Goal: Task Accomplishment & Management: Manage account settings

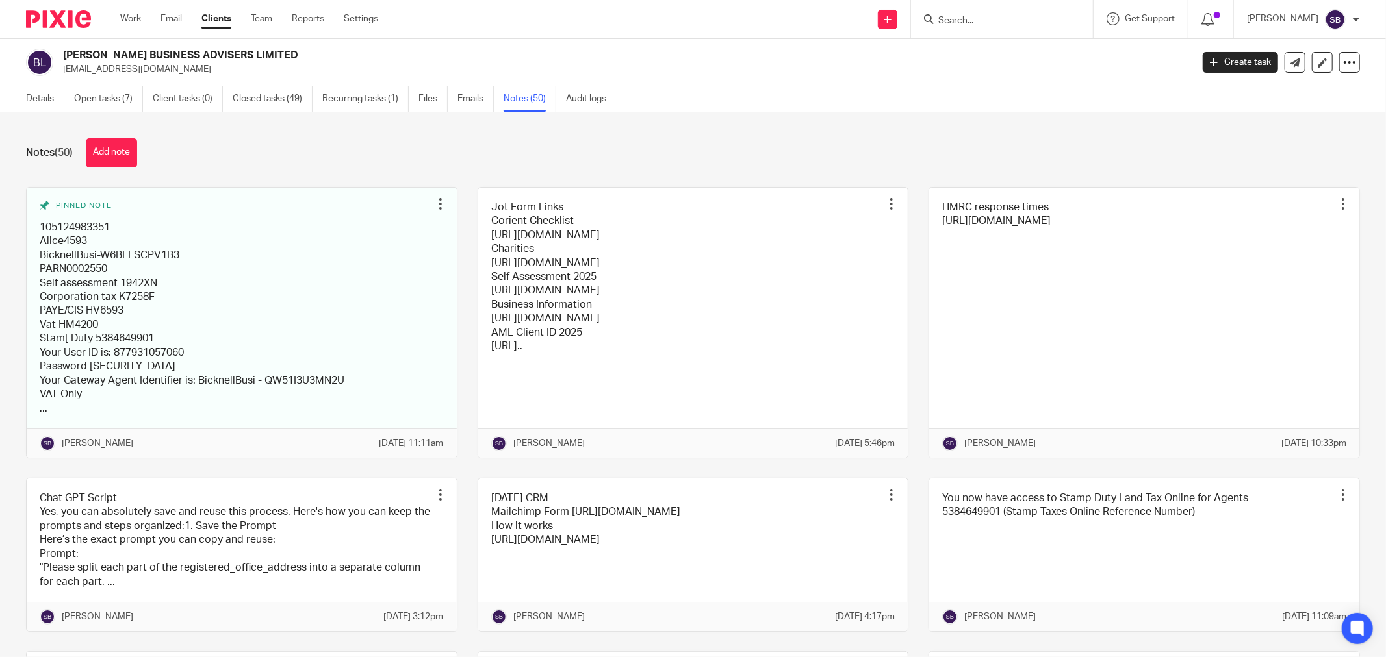
click at [981, 23] on input "Search" at bounding box center [995, 22] width 117 height 12
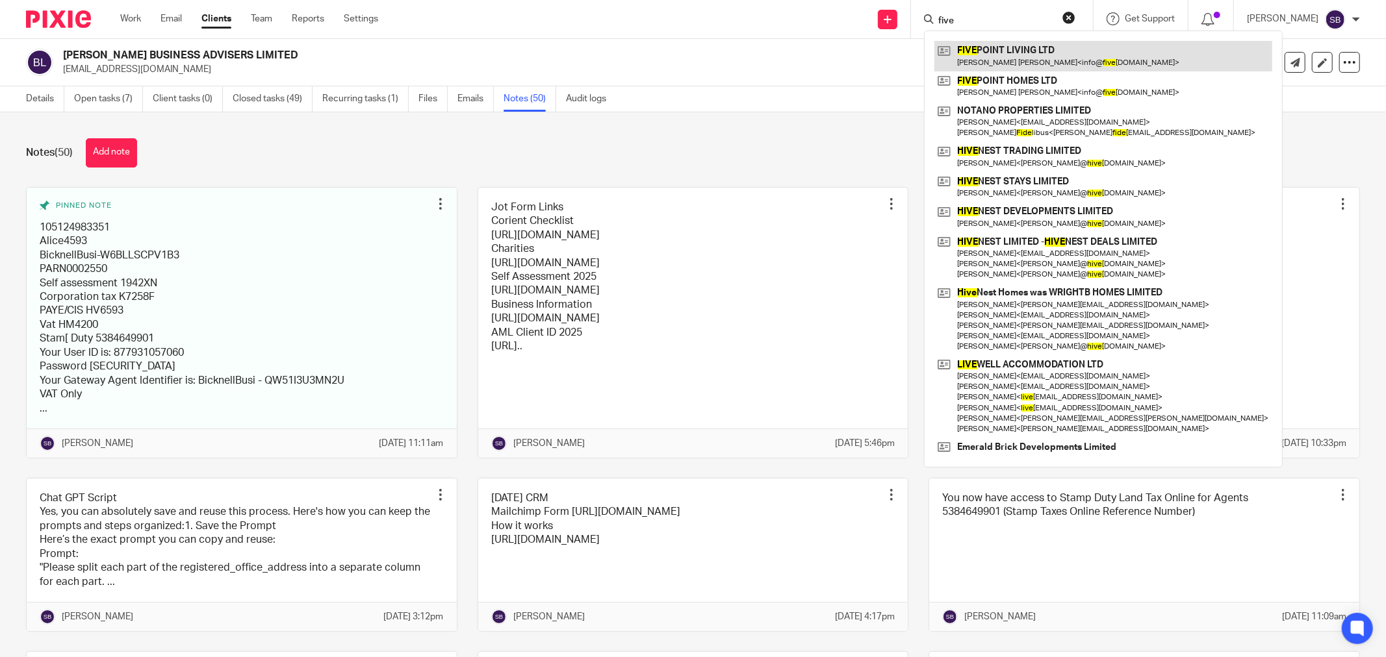
type input "five"
click at [1023, 63] on link at bounding box center [1103, 56] width 338 height 30
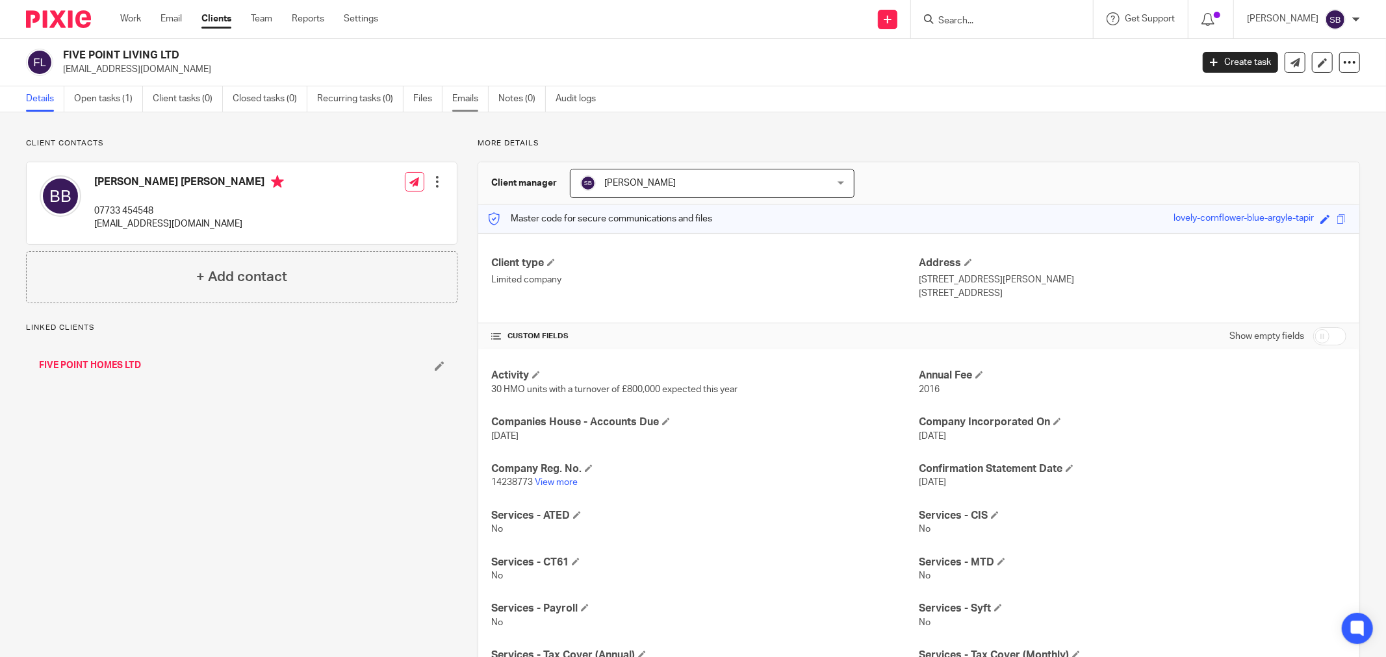
click at [468, 100] on link "Emails" at bounding box center [470, 98] width 36 height 25
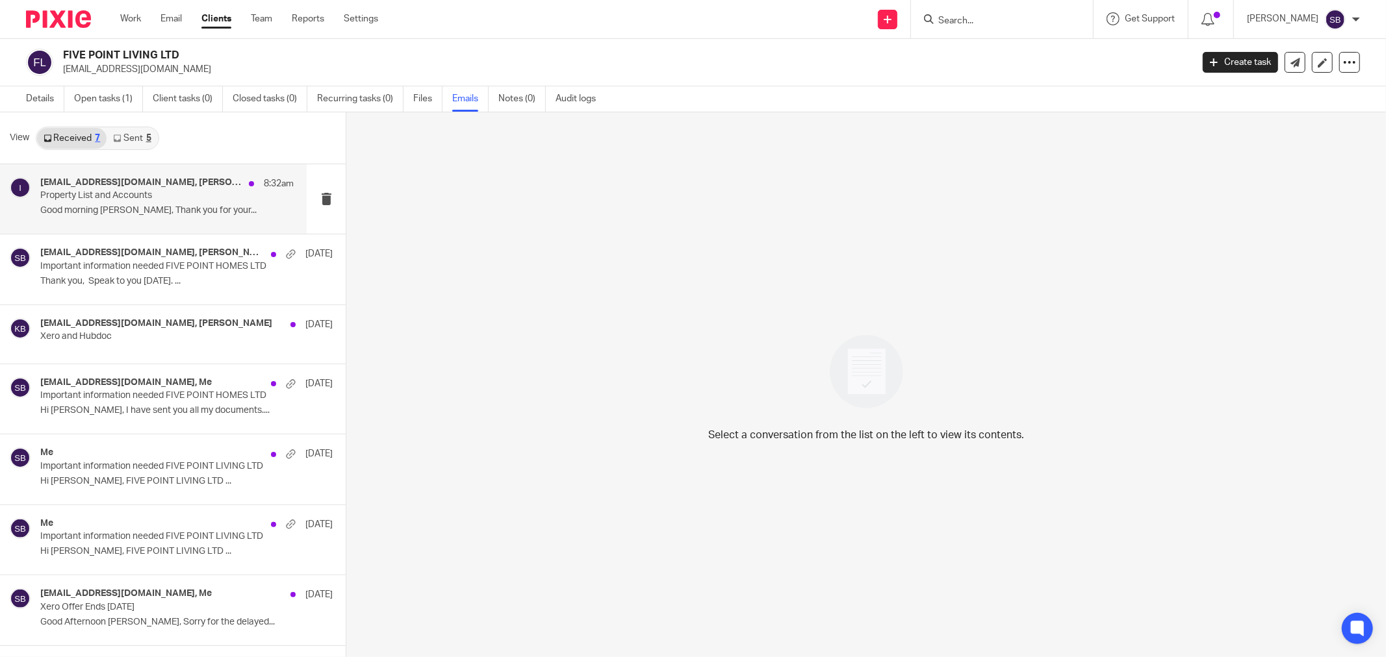
click at [129, 197] on p "Property List and Accounts" at bounding box center [141, 195] width 203 height 11
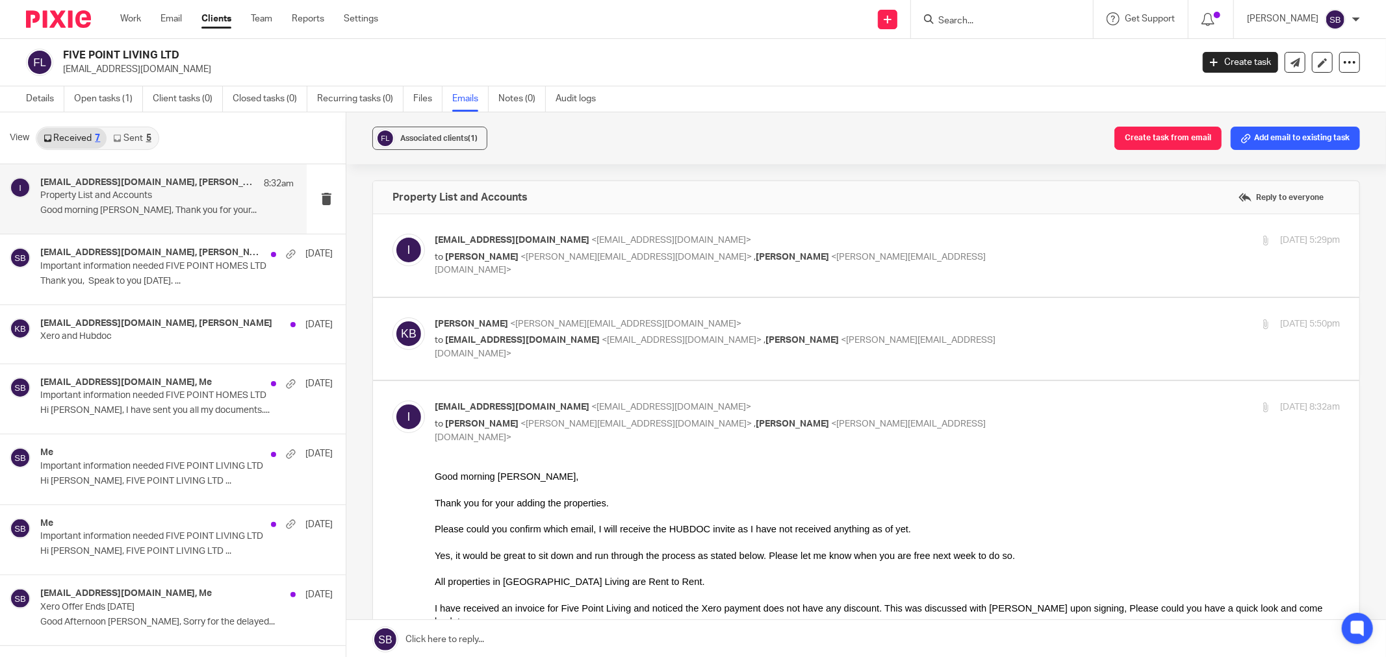
click at [826, 264] on div "Info@fivepointliving.com <info@fivepointliving.com> to Steve Bicknell <steve@bi…" at bounding box center [887, 256] width 905 height 44
checkbox input "true"
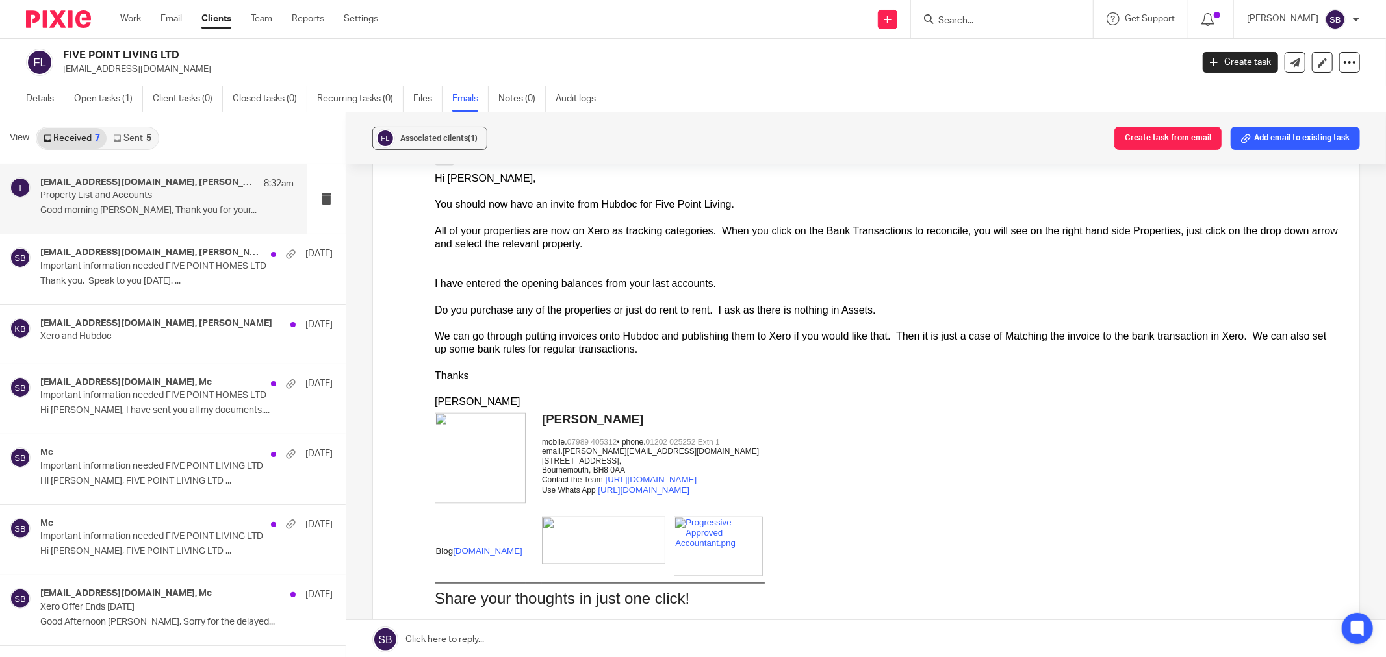
scroll to position [1732, 0]
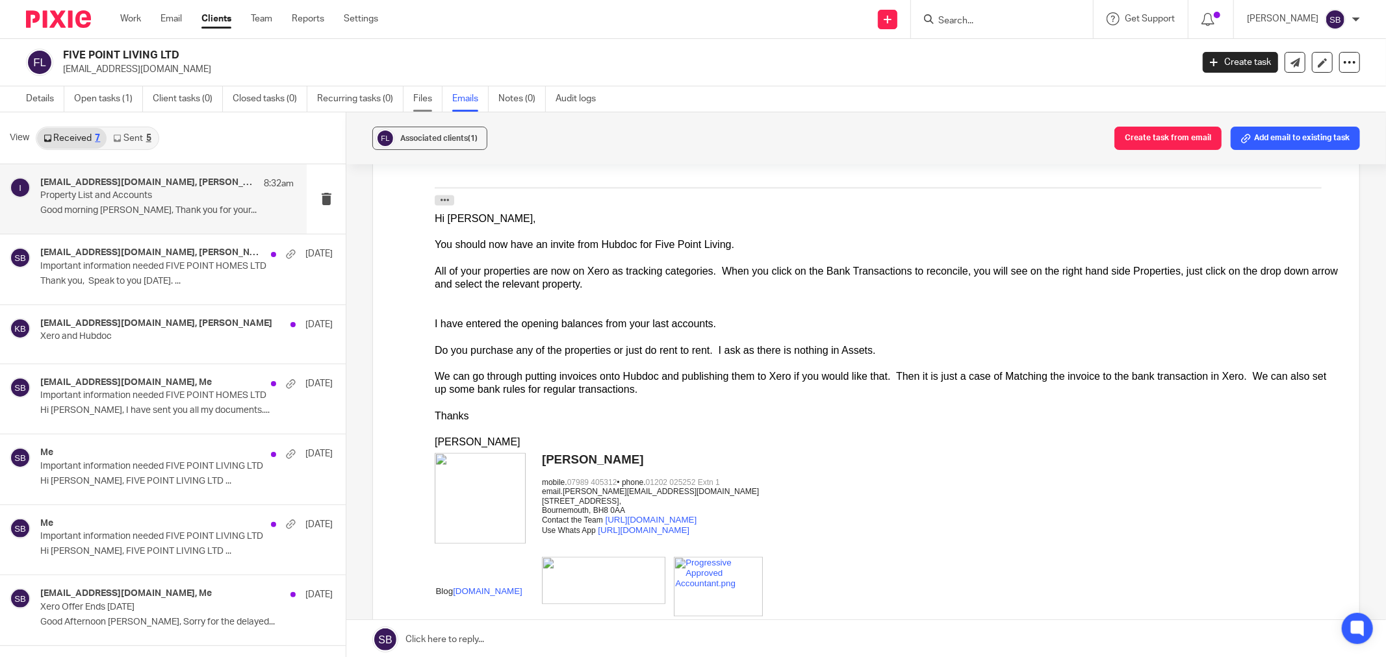
click at [426, 102] on link "Files" at bounding box center [427, 98] width 29 height 25
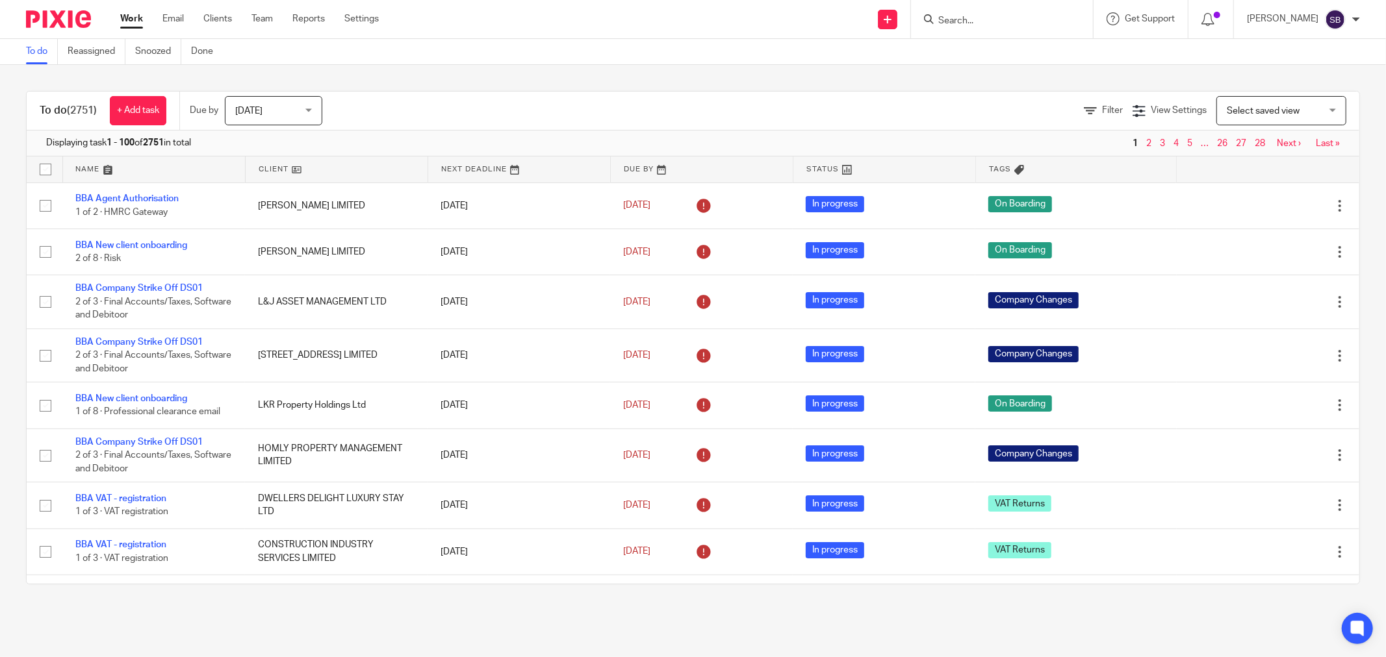
click at [1010, 16] on input "Search" at bounding box center [995, 22] width 117 height 12
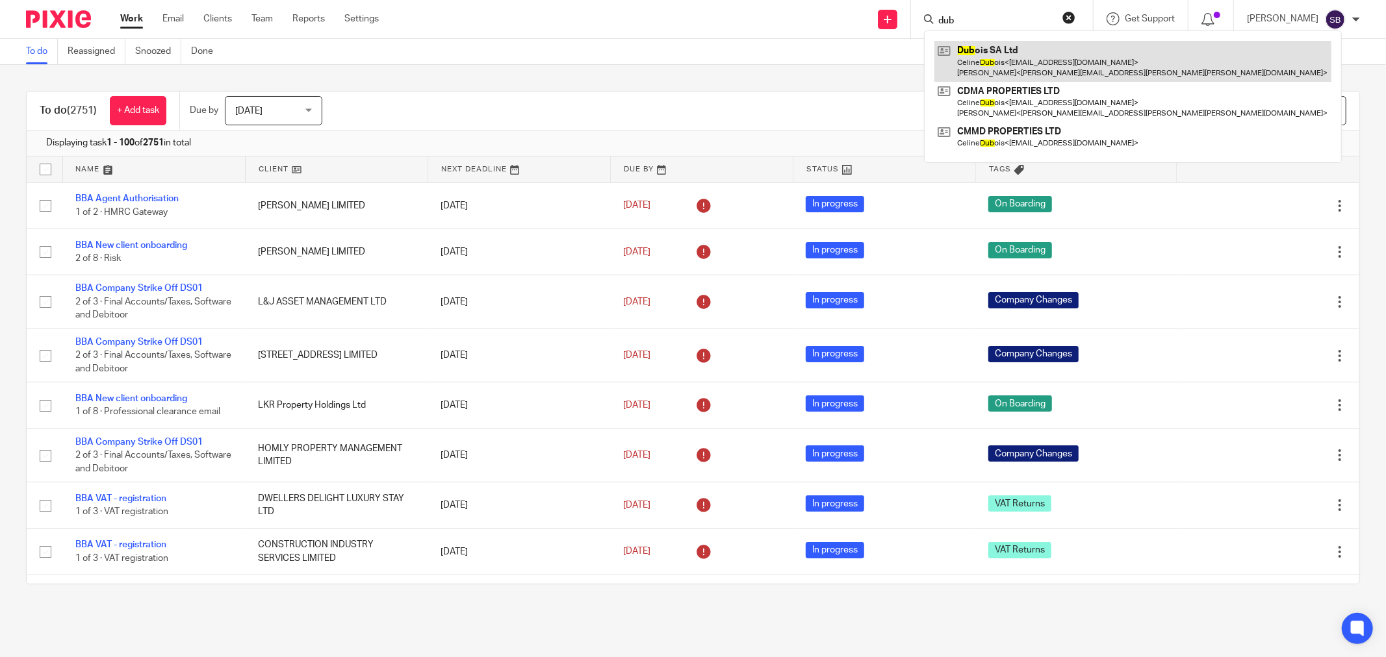
type input "dub"
click at [1039, 50] on link at bounding box center [1132, 61] width 397 height 40
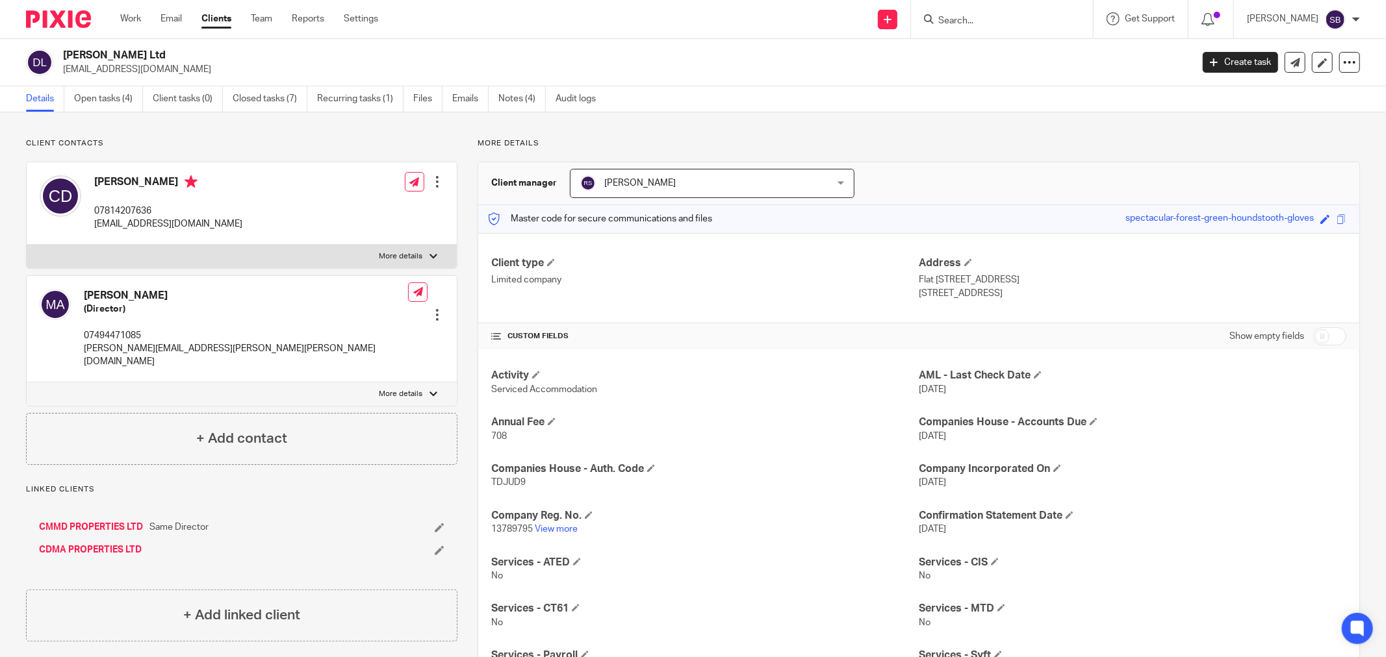
click at [990, 19] on input "Search" at bounding box center [995, 22] width 117 height 12
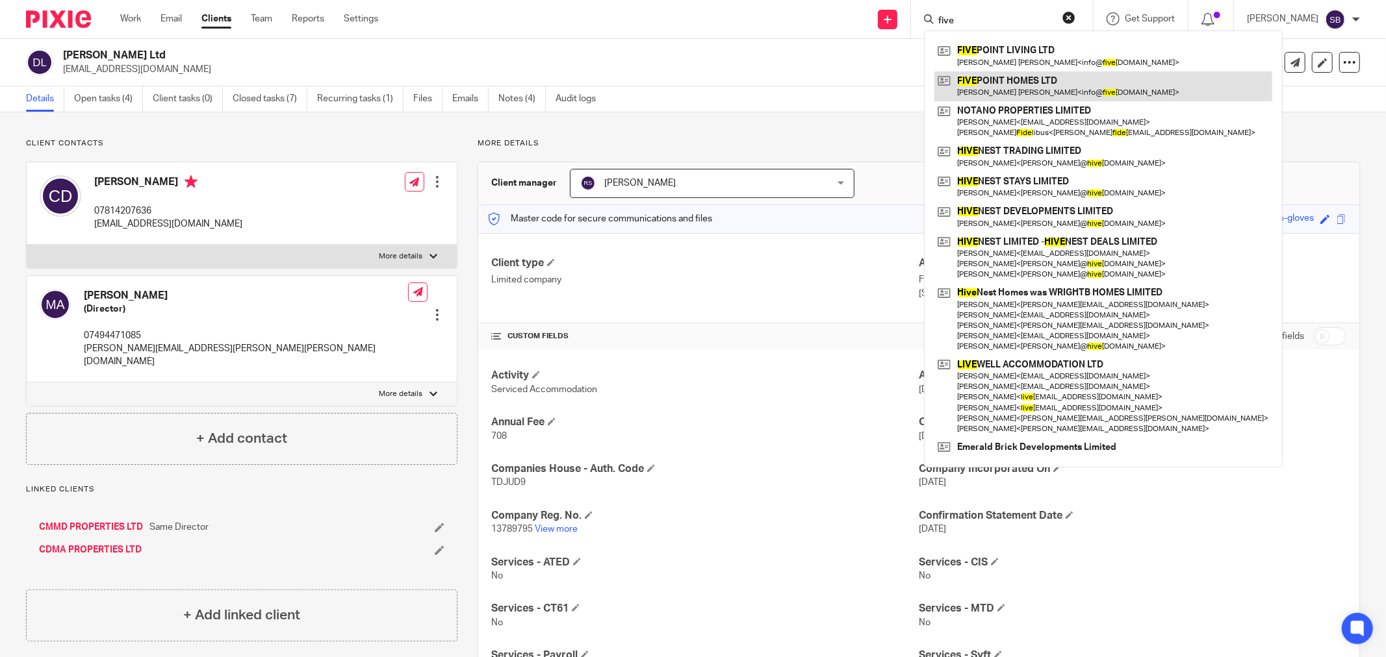
type input "five"
click at [1043, 85] on link at bounding box center [1103, 86] width 338 height 30
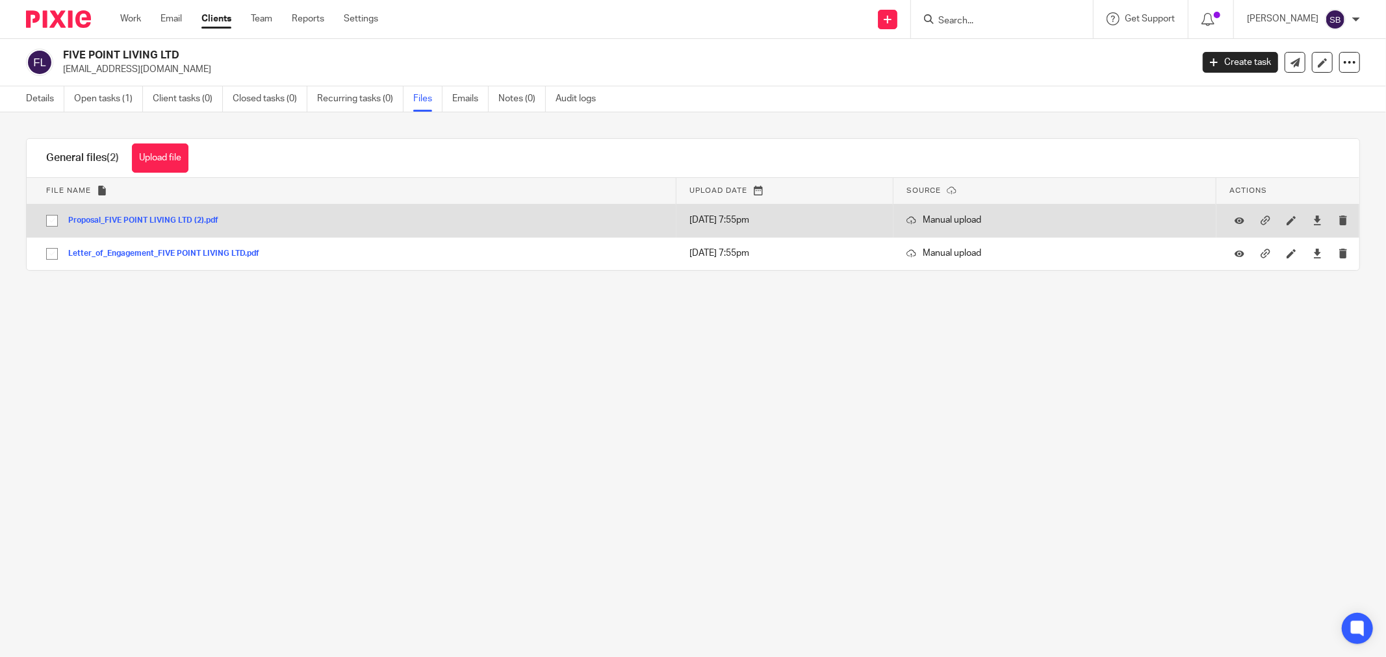
click at [127, 222] on button "Proposal_FIVE POINT LIVING LTD (2).pdf" at bounding box center [148, 220] width 160 height 9
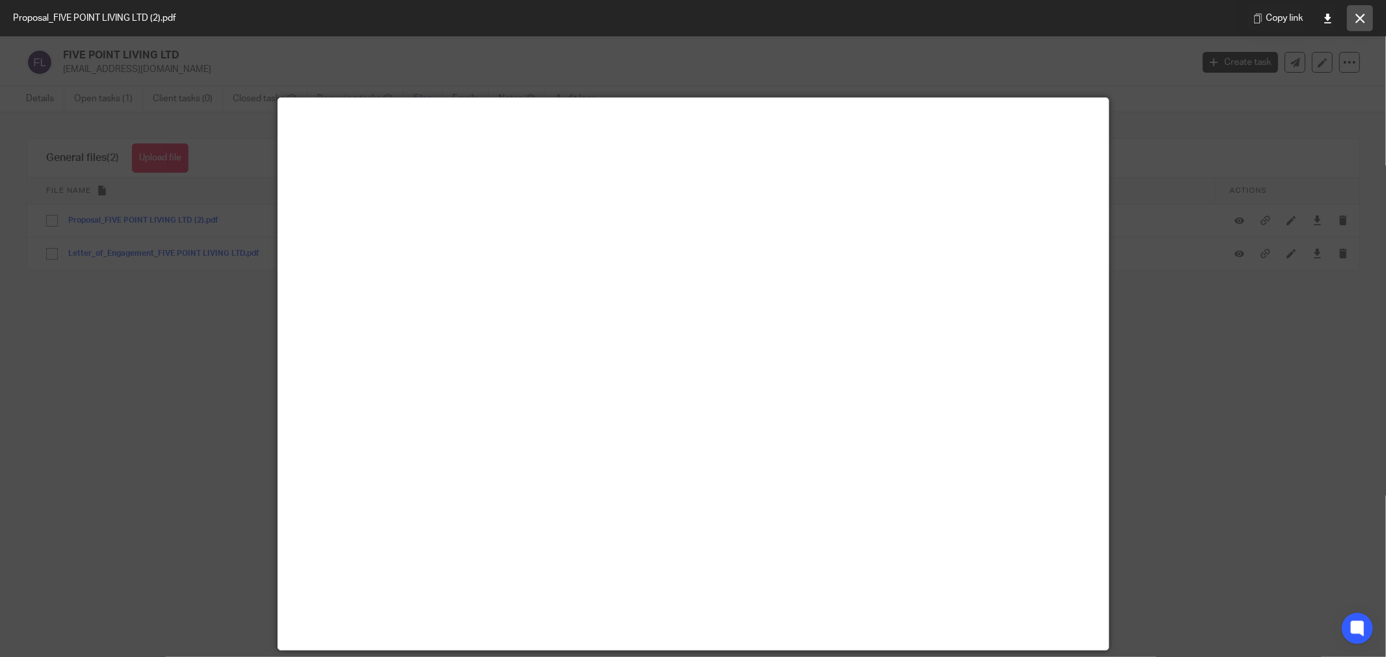
click at [1352, 21] on button at bounding box center [1360, 18] width 26 height 26
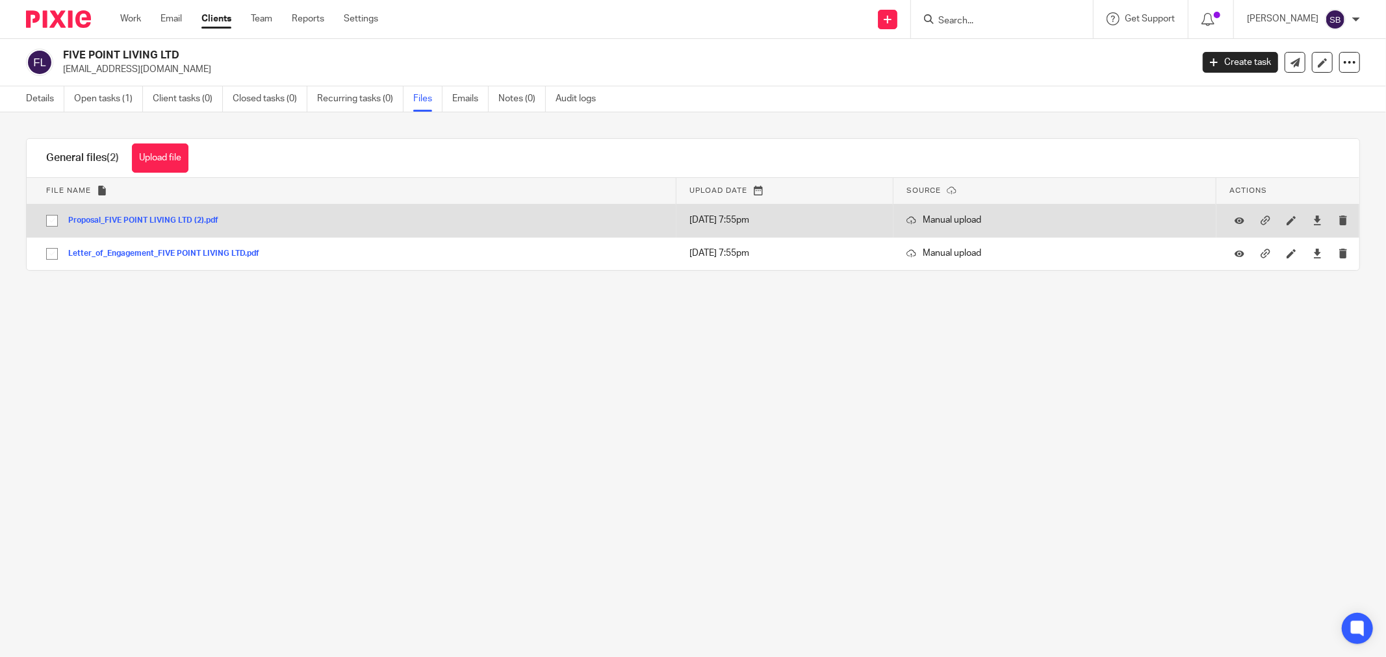
click at [107, 225] on button "Proposal_FIVE POINT LIVING LTD (2).pdf" at bounding box center [148, 220] width 160 height 9
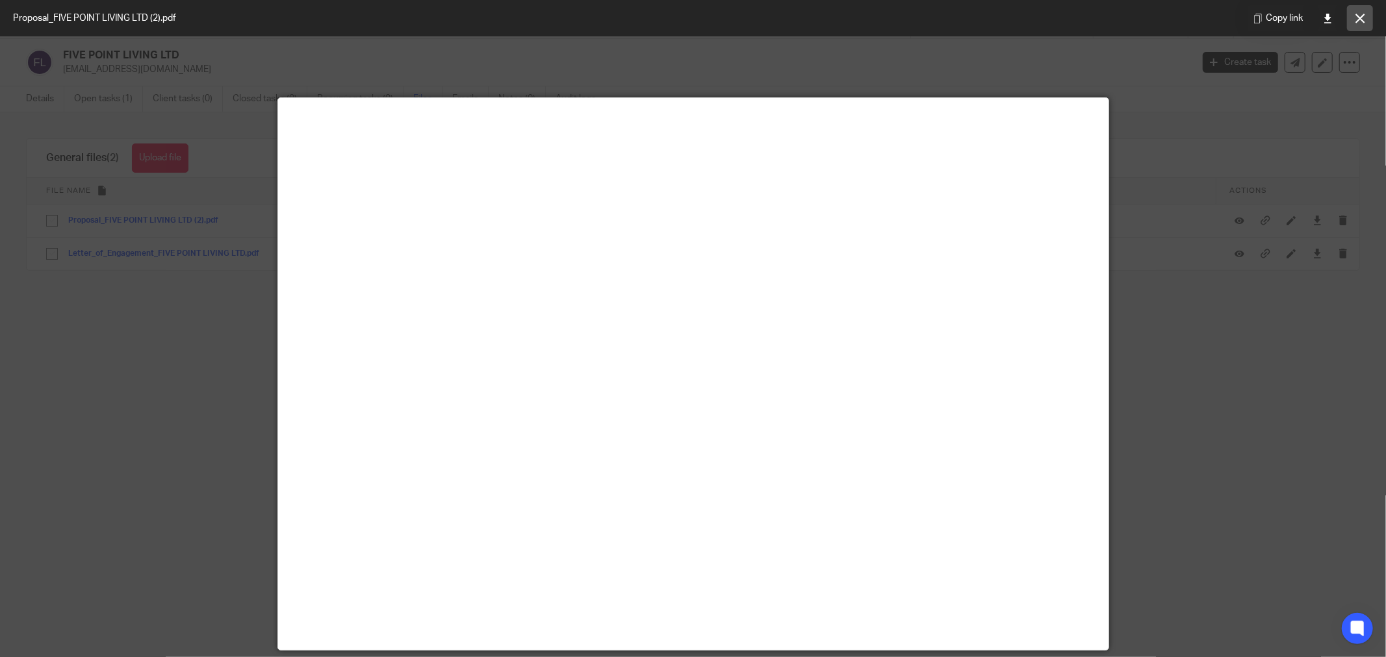
click at [1369, 15] on button at bounding box center [1360, 18] width 26 height 26
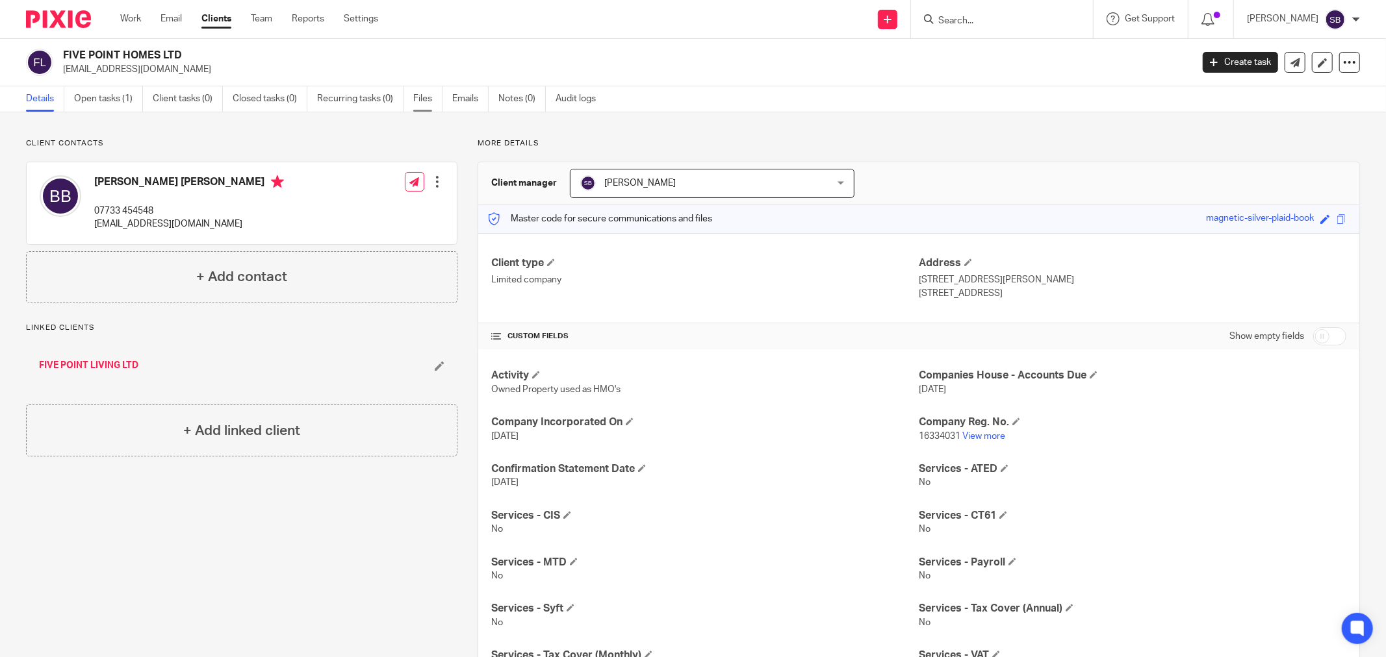
click at [426, 100] on link "Files" at bounding box center [427, 98] width 29 height 25
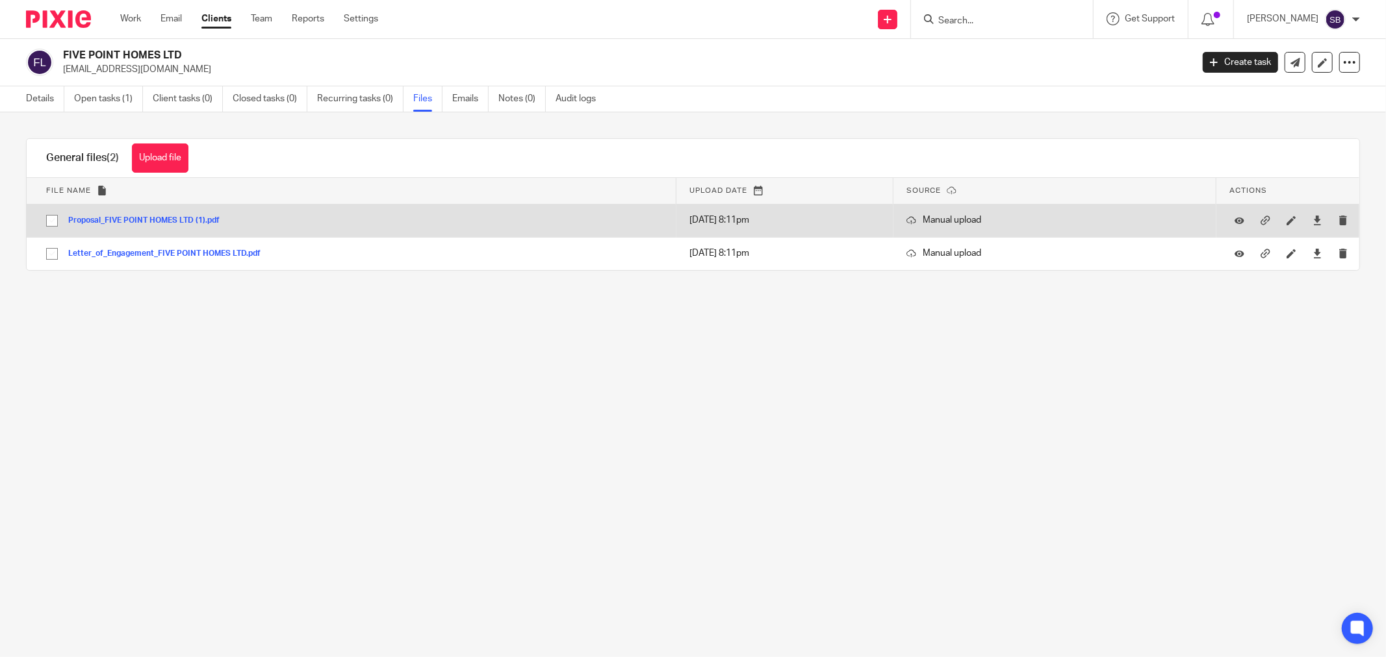
click at [146, 221] on button "Proposal_FIVE POINT HOMES LTD (1).pdf" at bounding box center [148, 220] width 161 height 9
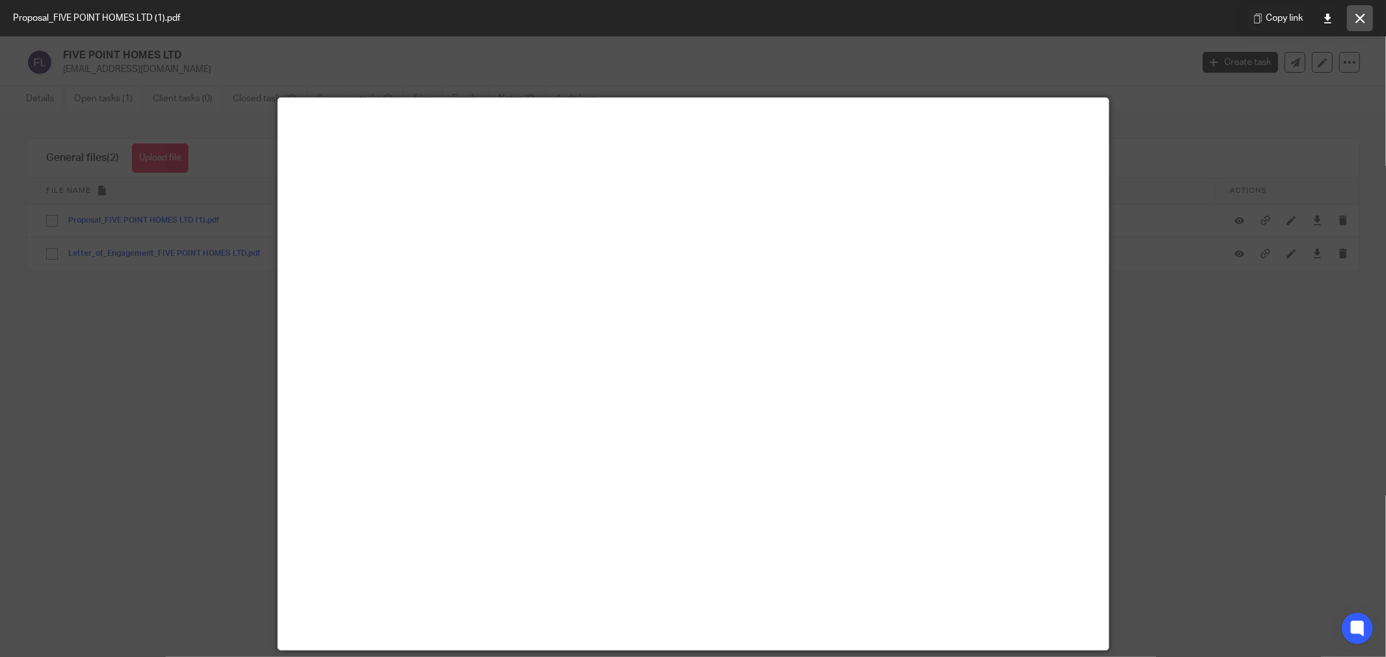
click at [1361, 17] on icon at bounding box center [1360, 19] width 10 height 10
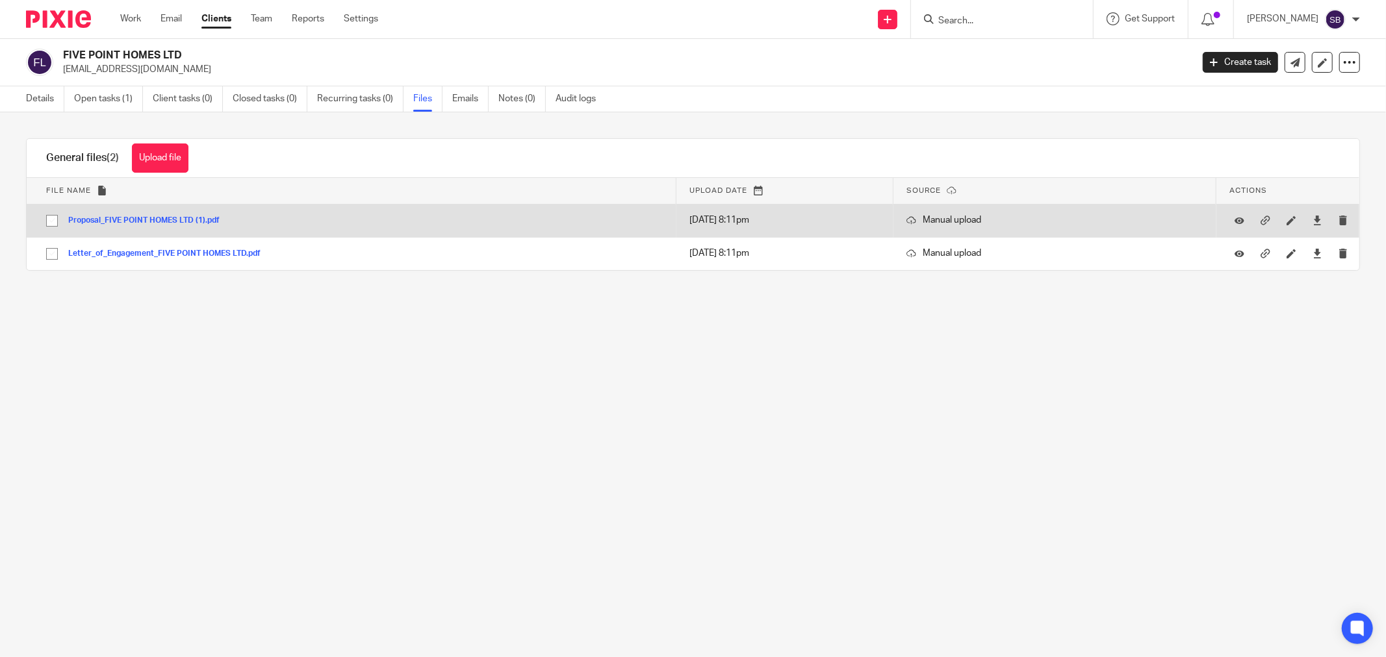
click at [165, 220] on button "Proposal_FIVE POINT HOMES LTD (1).pdf" at bounding box center [148, 220] width 161 height 9
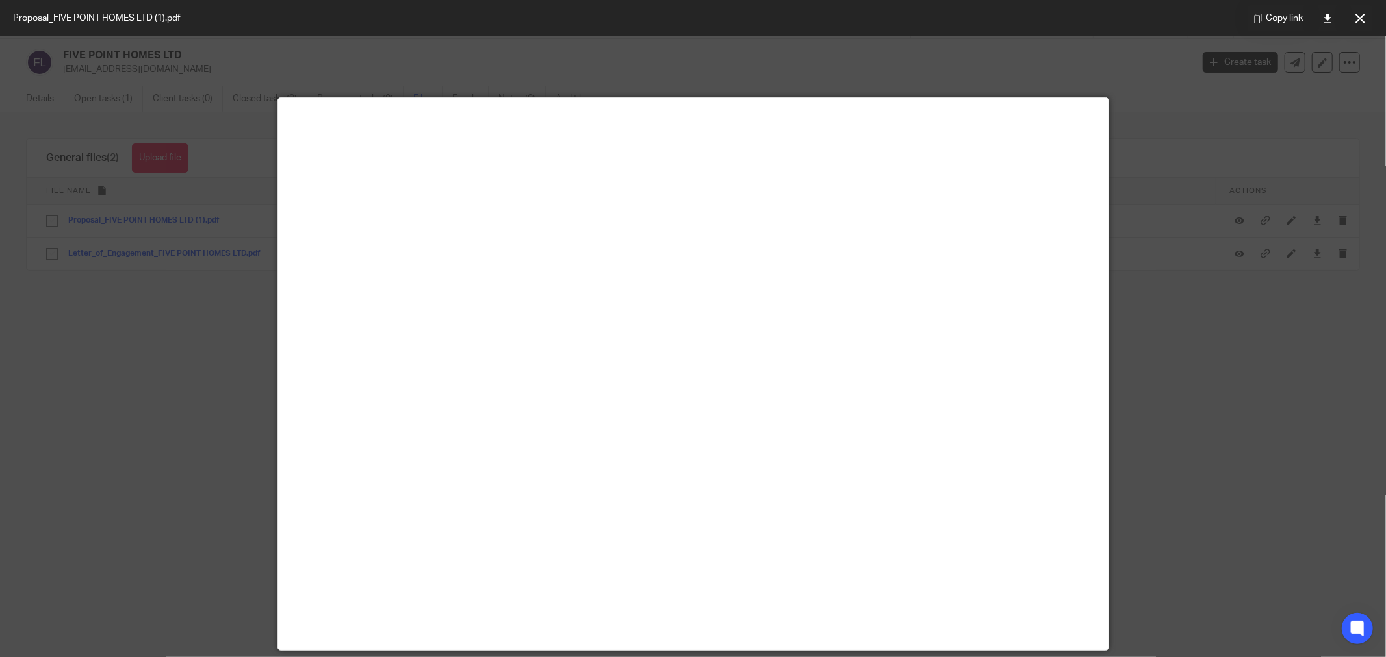
click at [1186, 407] on div at bounding box center [693, 328] width 1386 height 657
click at [1354, 15] on button at bounding box center [1360, 18] width 26 height 26
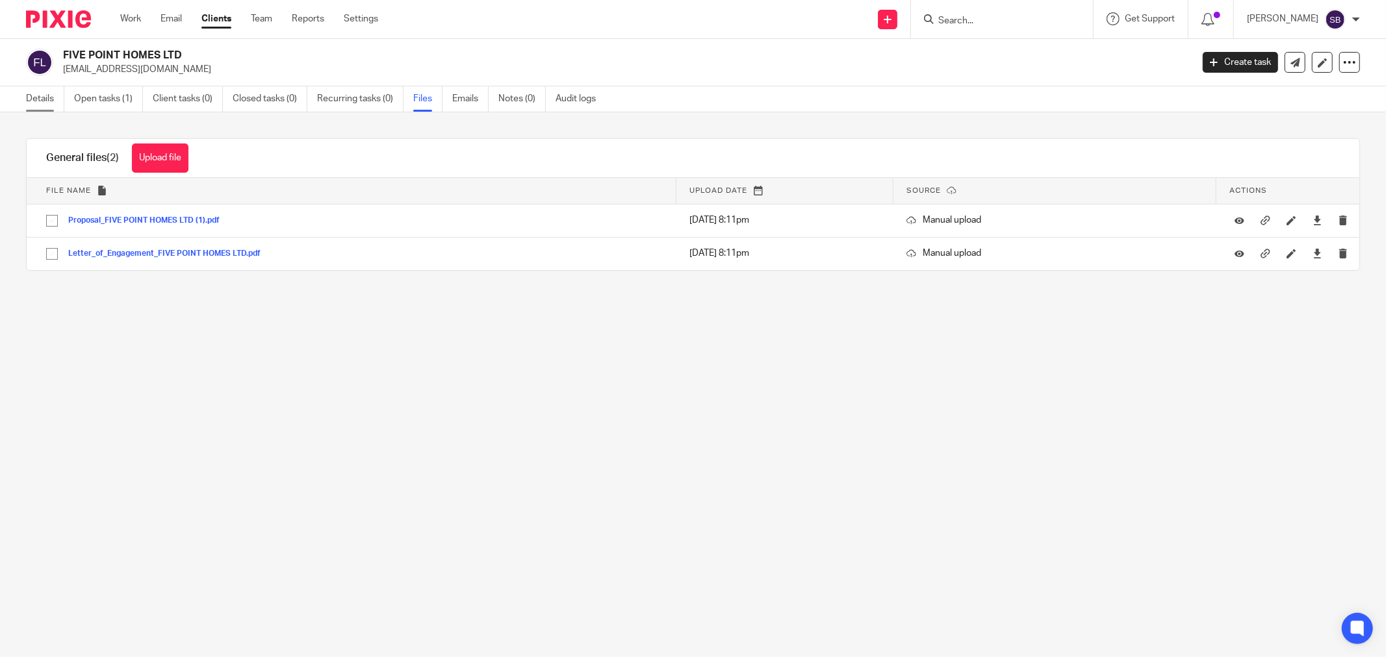
click at [36, 99] on link "Details" at bounding box center [45, 98] width 38 height 25
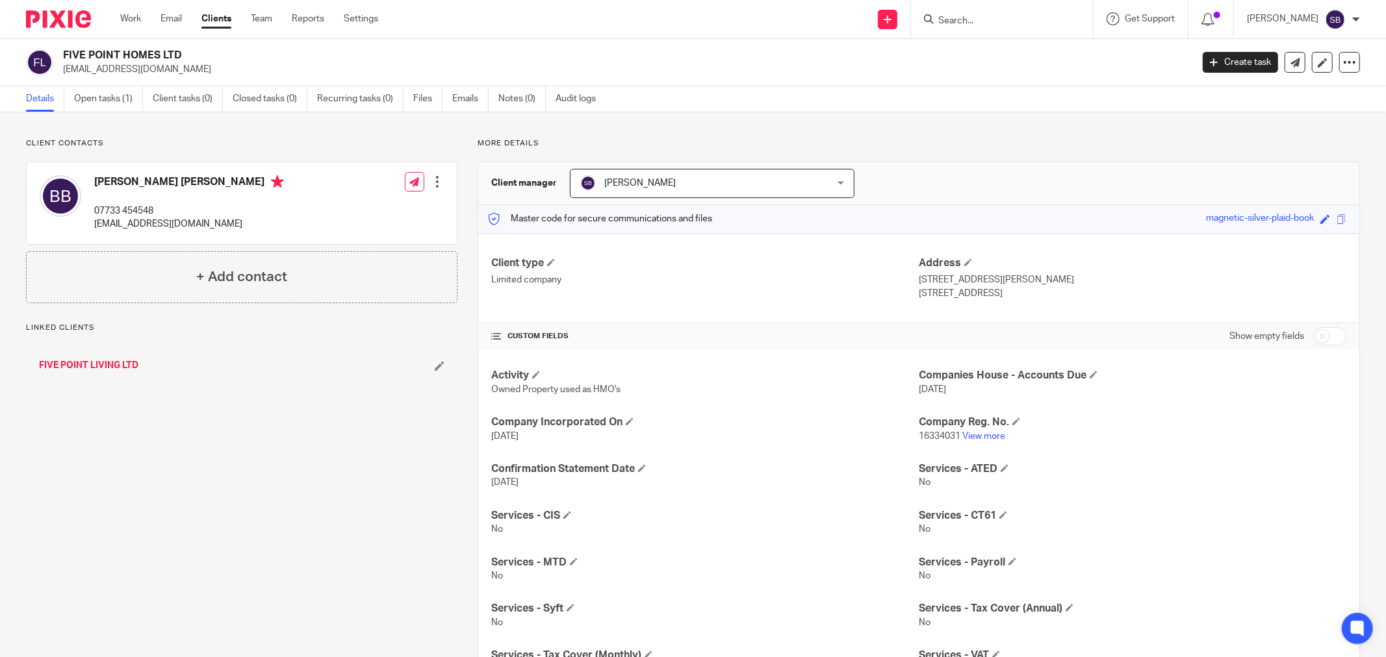
click at [112, 364] on link "FIVE POINT LIVING LTD" at bounding box center [88, 365] width 99 height 13
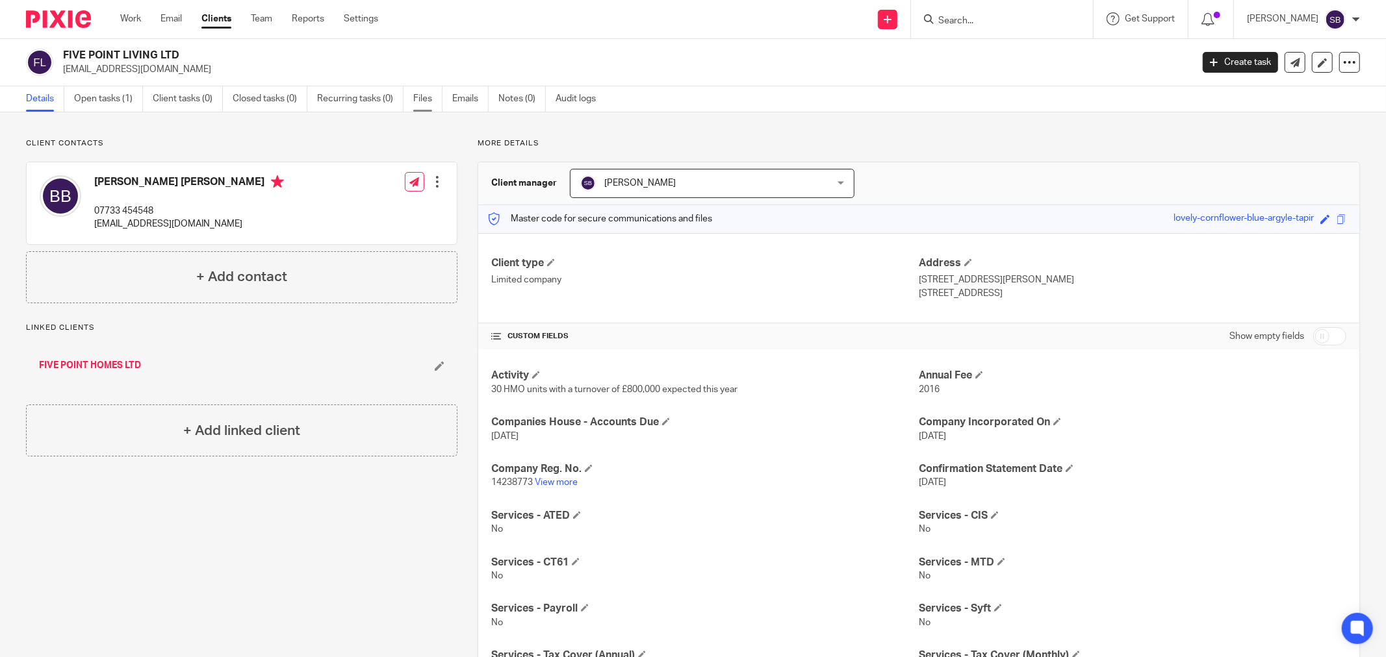
click at [426, 103] on link "Files" at bounding box center [427, 98] width 29 height 25
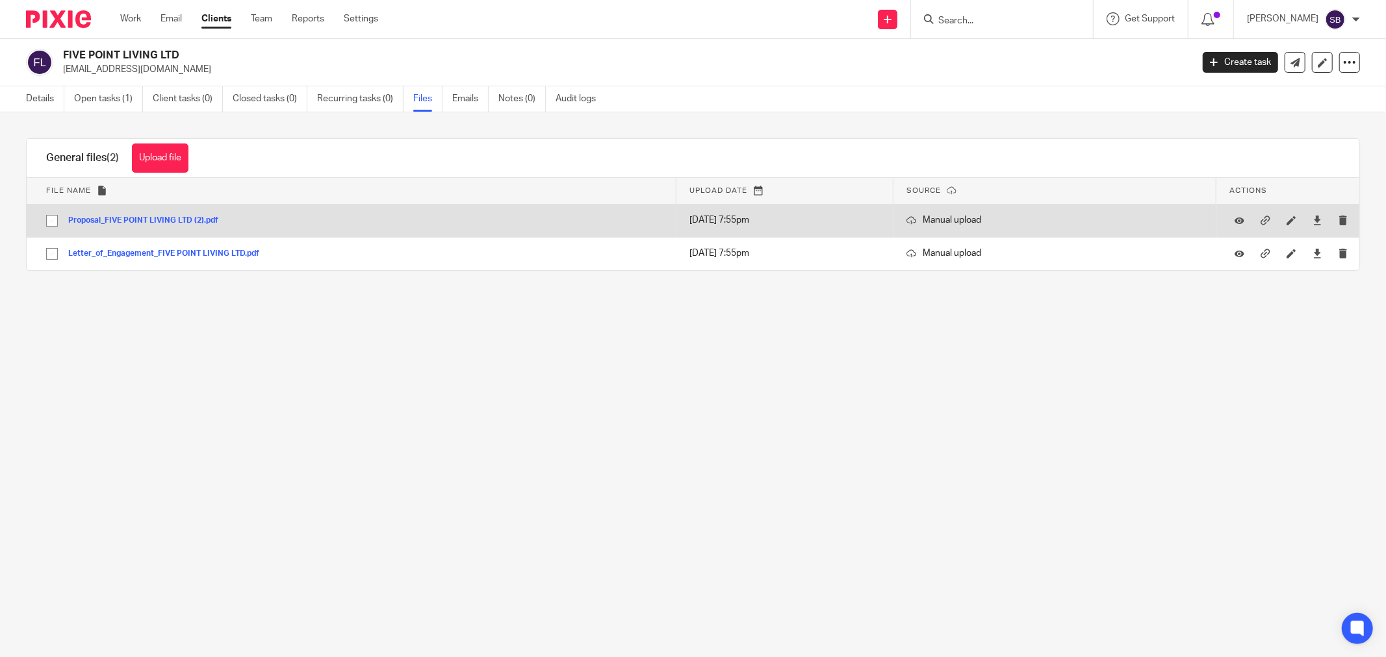
click at [176, 219] on button "Proposal_FIVE POINT LIVING LTD (2).pdf" at bounding box center [148, 220] width 160 height 9
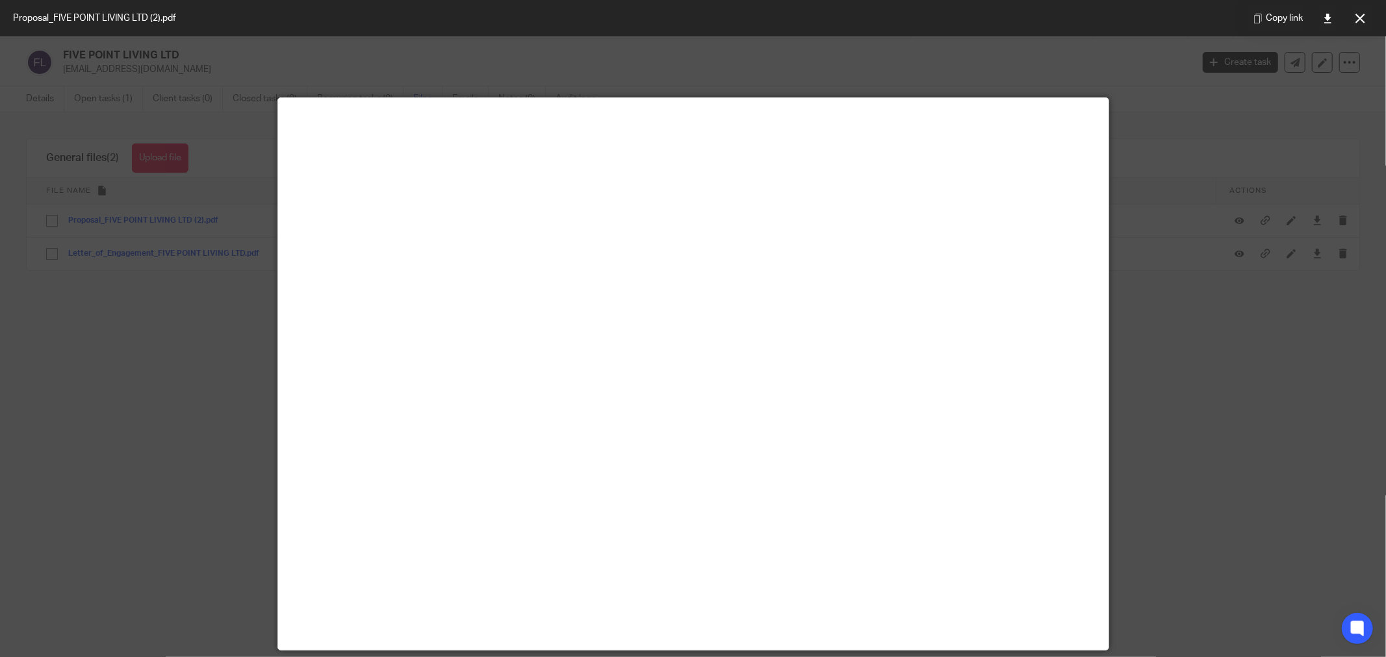
click at [1220, 450] on div at bounding box center [693, 328] width 1386 height 657
click at [1356, 16] on icon at bounding box center [1360, 19] width 10 height 10
